Goal: Transaction & Acquisition: Purchase product/service

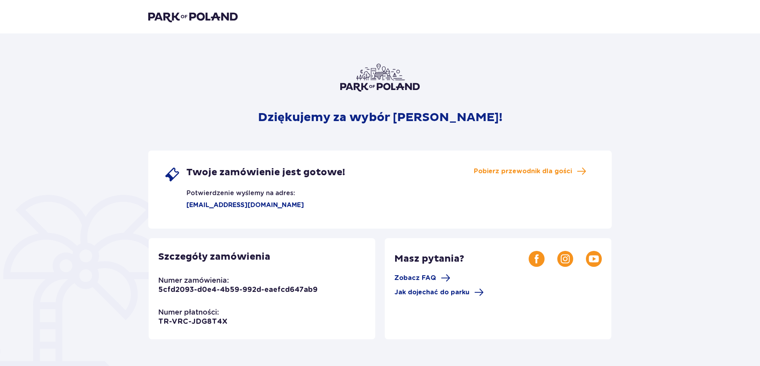
click at [400, 122] on p "Dziękujemy za wybór [PERSON_NAME]!" at bounding box center [380, 117] width 245 height 15
click at [398, 120] on p "Dziękujemy za wybór [PERSON_NAME]!" at bounding box center [380, 117] width 245 height 15
click at [448, 109] on div "Dziękujemy za wybór [PERSON_NAME]! Twoje zamówienie jest gotowe! Potwierdzenie …" at bounding box center [380, 270] width 464 height 412
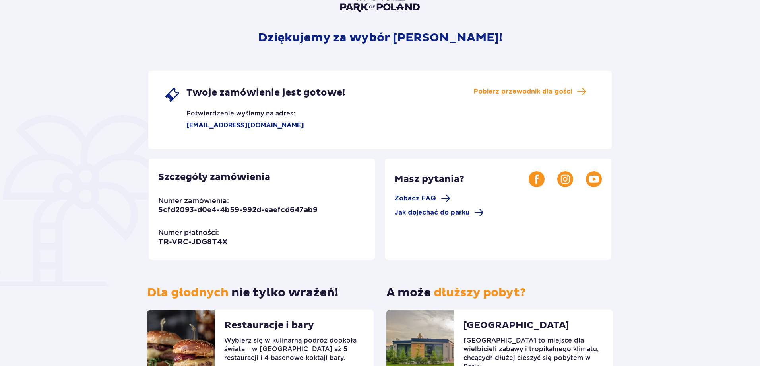
scroll to position [149, 0]
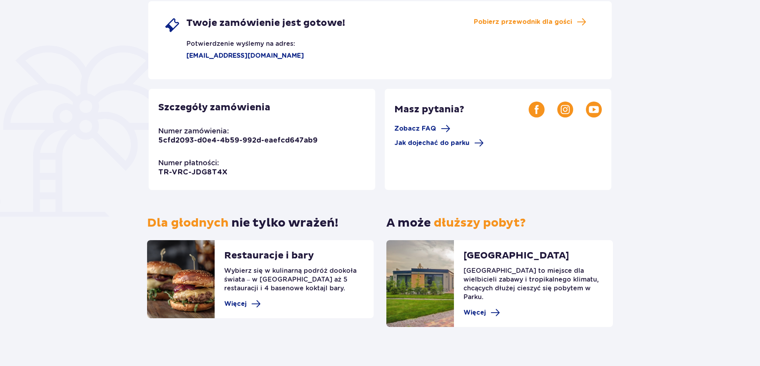
click at [543, 12] on div "Twoje zamówienie jest gotowe! Potwierdzenie wyślemy na adres: [EMAIL_ADDRESS][D…" at bounding box center [380, 40] width 464 height 78
click at [542, 16] on div "Twoje zamówienie jest gotowe! Potwierdzenie wyślemy na adres: [EMAIL_ADDRESS][D…" at bounding box center [380, 40] width 464 height 78
click at [541, 19] on span "Pobierz przewodnik dla gości" at bounding box center [523, 21] width 98 height 9
click at [233, 134] on div "Szczegóły zamówienia Numer zamówienia: 5cfd2093-d0e4-4b59-992d-eaefcd647ab9 Num…" at bounding box center [262, 139] width 227 height 101
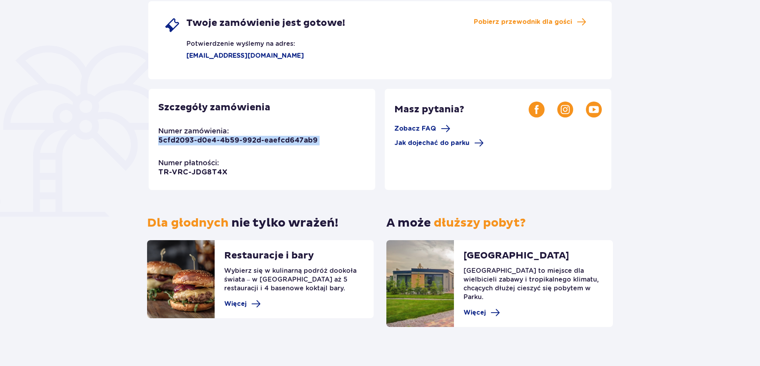
click at [233, 134] on div "Szczegóły zamówienia Numer zamówienia: 5cfd2093-d0e4-4b59-992d-eaefcd647ab9 Num…" at bounding box center [262, 139] width 227 height 101
click at [213, 171] on p "TR-VRC-JDG8T4X" at bounding box center [192, 172] width 69 height 10
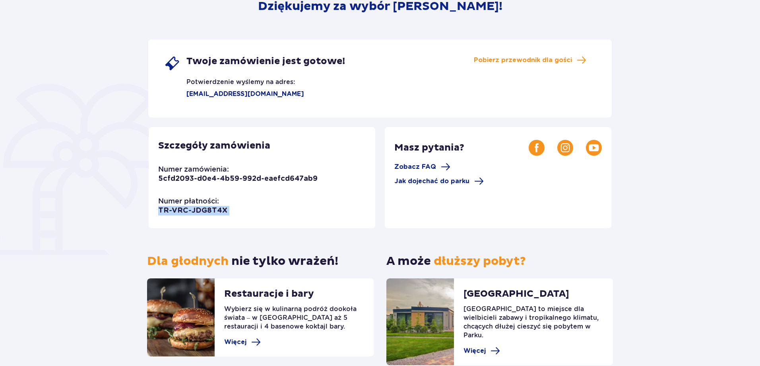
scroll to position [30, 0]
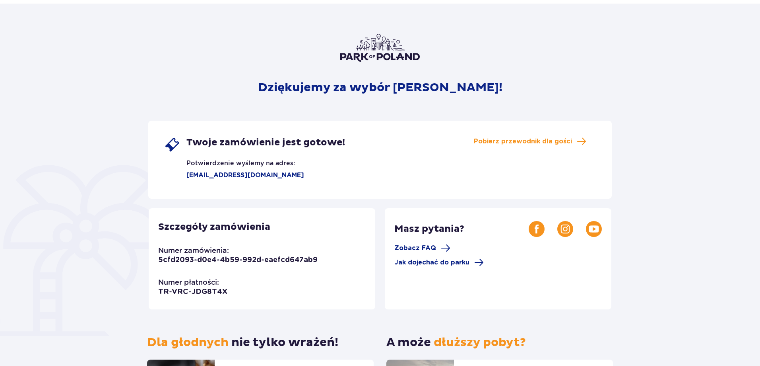
click at [243, 225] on p "Szczegóły zamówienia" at bounding box center [214, 227] width 112 height 12
click at [257, 176] on p "[EMAIL_ADDRESS][DOMAIN_NAME]" at bounding box center [234, 175] width 140 height 9
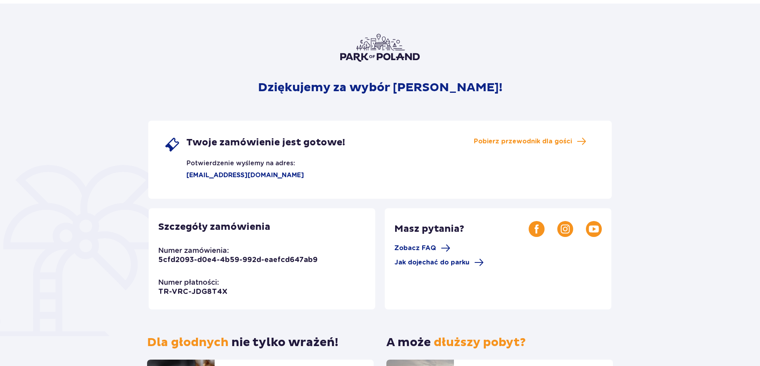
click at [220, 175] on p "[EMAIL_ADDRESS][DOMAIN_NAME]" at bounding box center [234, 175] width 140 height 9
click at [239, 177] on p "[EMAIL_ADDRESS][DOMAIN_NAME]" at bounding box center [234, 175] width 140 height 9
click at [249, 174] on p "[EMAIL_ADDRESS][DOMAIN_NAME]" at bounding box center [234, 175] width 140 height 9
click at [257, 174] on p "[EMAIL_ADDRESS][DOMAIN_NAME]" at bounding box center [234, 175] width 140 height 9
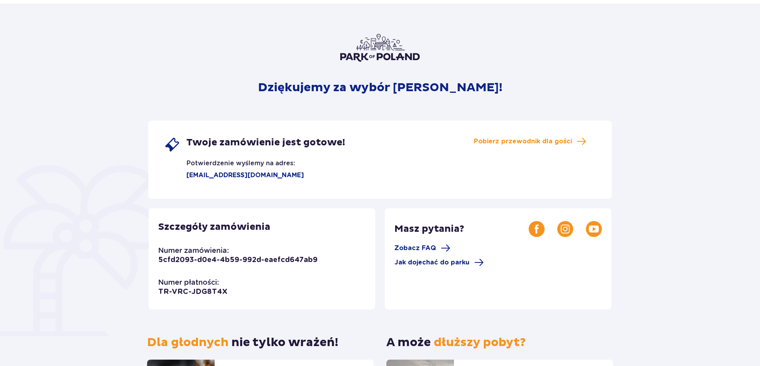
click at [267, 176] on p "[EMAIL_ADDRESS][DOMAIN_NAME]" at bounding box center [234, 175] width 140 height 9
click at [277, 175] on p "[EMAIL_ADDRESS][DOMAIN_NAME]" at bounding box center [234, 175] width 140 height 9
drag, startPoint x: 189, startPoint y: 177, endPoint x: 274, endPoint y: 180, distance: 85.2
click at [273, 180] on div "Twoje zamówienie jest gotowe! Potwierdzenie wyślemy na adres: [EMAIL_ADDRESS][D…" at bounding box center [380, 160] width 464 height 78
click at [274, 180] on div "Twoje zamówienie jest gotowe! Potwierdzenie wyślemy na adres: [EMAIL_ADDRESS][D…" at bounding box center [380, 160] width 464 height 78
